Goal: Task Accomplishment & Management: Use online tool/utility

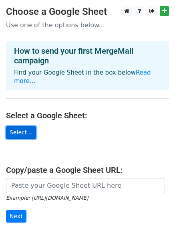
click at [16, 126] on link "Select..." at bounding box center [21, 132] width 30 height 12
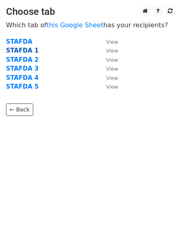
click at [14, 50] on strong "STAFDA 1" at bounding box center [22, 50] width 32 height 7
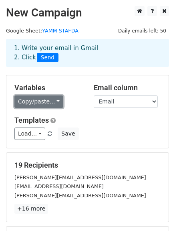
click at [53, 99] on link "Copy/paste..." at bounding box center [38, 101] width 49 height 12
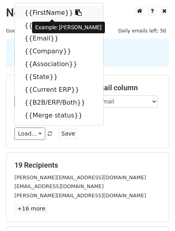
click at [46, 12] on link "{{FirstName}}" at bounding box center [59, 12] width 89 height 13
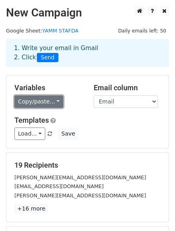
click at [30, 102] on link "Copy/paste..." at bounding box center [38, 101] width 49 height 12
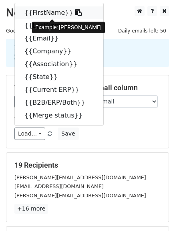
click at [45, 10] on link "{{FirstName}}" at bounding box center [59, 12] width 89 height 13
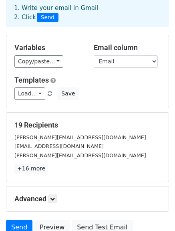
scroll to position [80, 0]
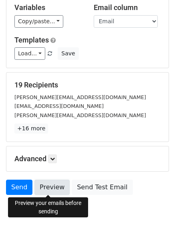
click at [51, 187] on link "Preview" at bounding box center [51, 187] width 35 height 15
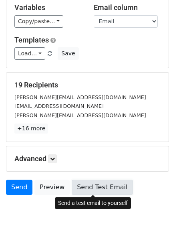
click at [93, 187] on link "Send Test Email" at bounding box center [102, 187] width 61 height 15
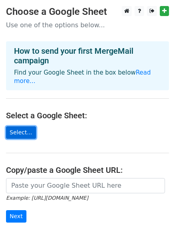
click at [18, 126] on link "Select..." at bounding box center [21, 132] width 30 height 12
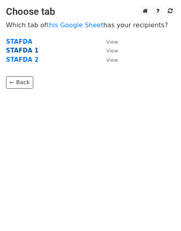
click at [25, 50] on strong "STAFDA 1" at bounding box center [22, 50] width 32 height 7
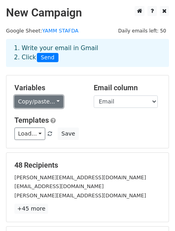
click at [51, 100] on link "Copy/paste..." at bounding box center [38, 101] width 49 height 12
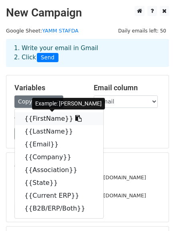
click at [49, 118] on link "{{FirstName}}" at bounding box center [59, 118] width 89 height 13
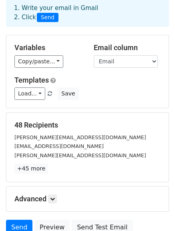
scroll to position [80, 0]
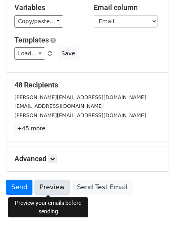
click at [53, 189] on link "Preview" at bounding box center [51, 187] width 35 height 15
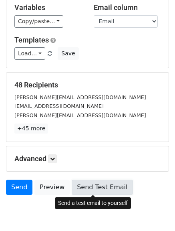
click at [97, 188] on link "Send Test Email" at bounding box center [102, 187] width 61 height 15
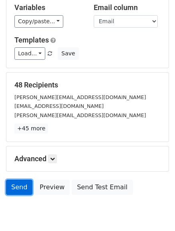
click at [18, 188] on link "Send" at bounding box center [19, 187] width 26 height 15
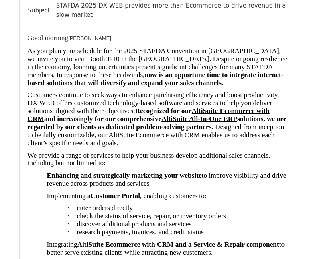
scroll to position [1363, 0]
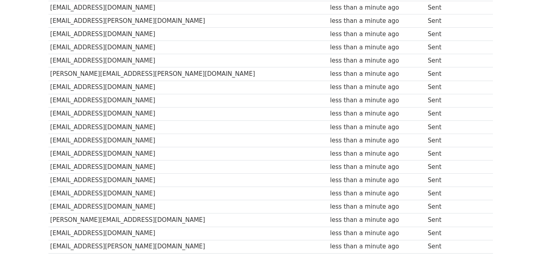
scroll to position [40, 0]
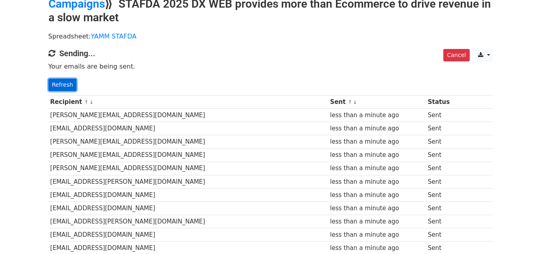
click at [59, 85] on link "Refresh" at bounding box center [62, 85] width 28 height 12
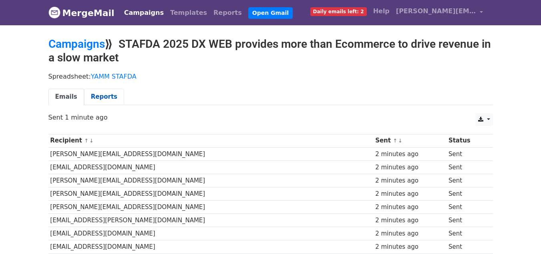
click at [102, 97] on link "Reports" at bounding box center [104, 97] width 40 height 16
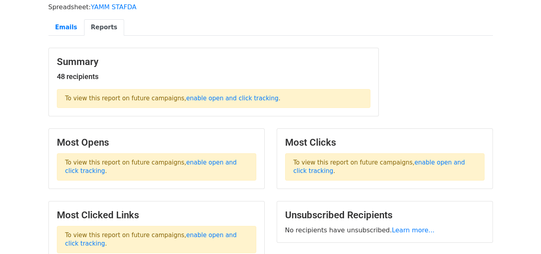
scroll to position [29, 0]
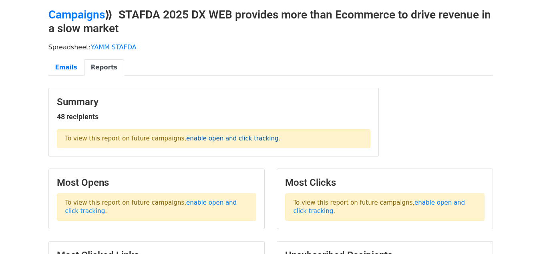
click at [209, 139] on link "enable open and click tracking" at bounding box center [232, 138] width 92 height 7
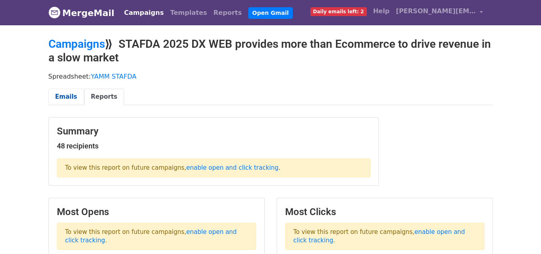
click at [65, 97] on link "Emails" at bounding box center [66, 97] width 36 height 16
